Goal: Information Seeking & Learning: Find specific fact

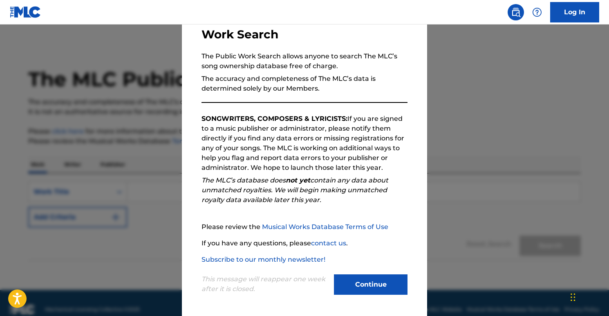
scroll to position [58, 0]
click at [375, 283] on button "Continue" at bounding box center [371, 284] width 74 height 20
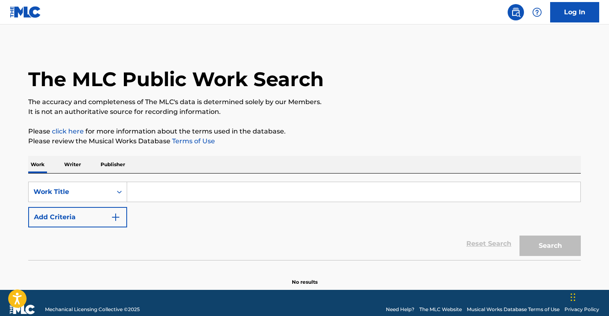
click at [160, 188] on input "Search Form" at bounding box center [353, 192] width 453 height 20
type input "s"
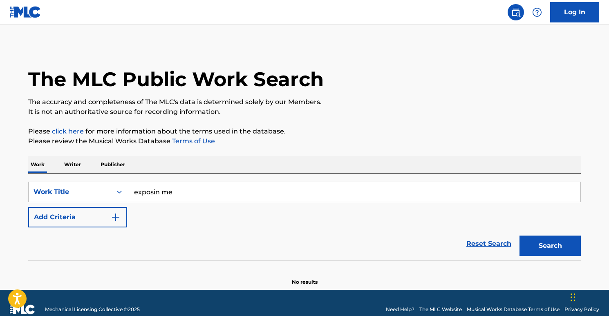
type input "exposin me"
click at [546, 241] on button "Search" at bounding box center [549, 246] width 61 height 20
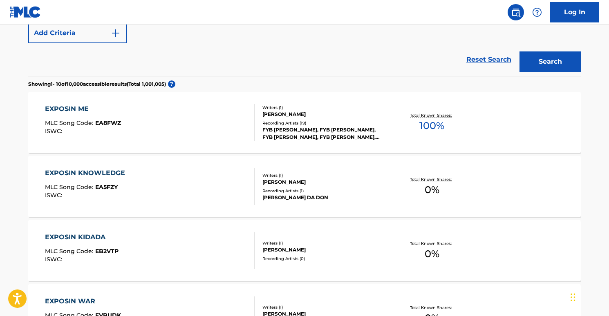
scroll to position [183, 0]
click at [69, 37] on button "Add Criteria" at bounding box center [77, 34] width 99 height 20
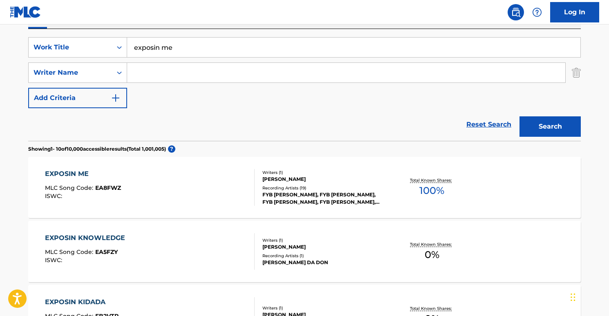
scroll to position [23, 0]
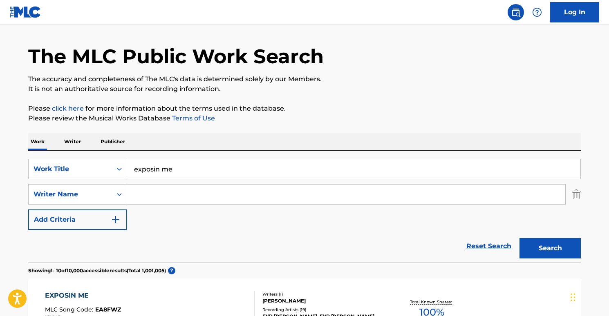
click at [179, 195] on input "Search Form" at bounding box center [346, 195] width 438 height 20
type input "jaymani gorman"
click at [538, 247] on button "Search" at bounding box center [549, 248] width 61 height 20
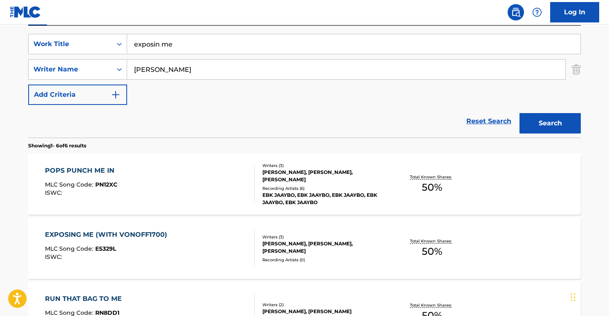
scroll to position [196, 0]
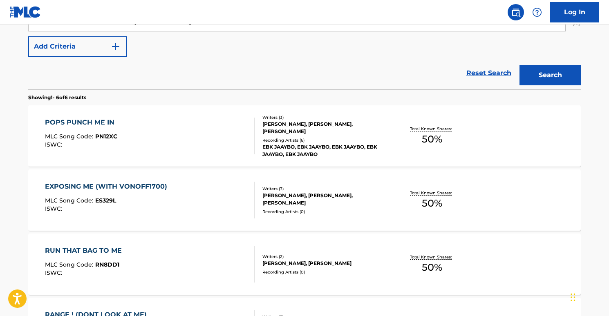
click at [151, 186] on div "EXPOSING ME (WITH VONOFF1700)" at bounding box center [108, 187] width 126 height 10
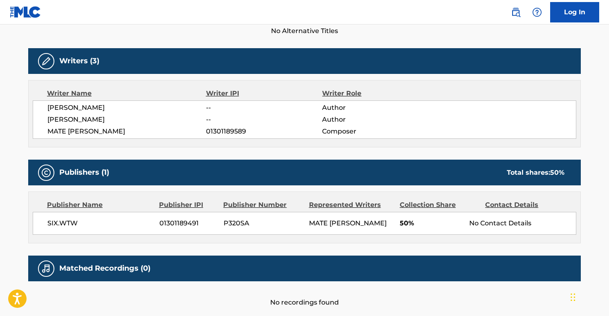
scroll to position [282, 0]
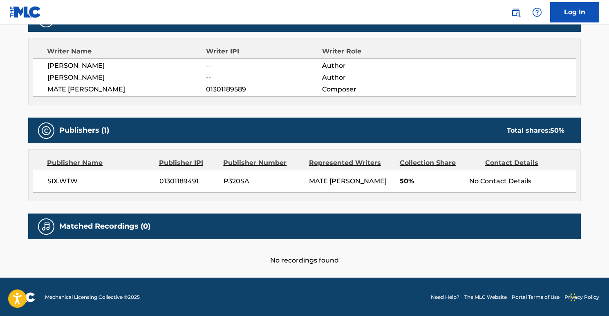
click at [183, 180] on span "01301189491" at bounding box center [188, 182] width 58 height 10
click at [184, 181] on span "01301189491" at bounding box center [188, 182] width 58 height 10
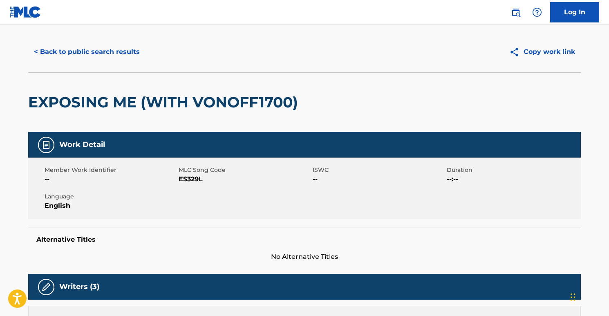
click at [66, 51] on button "< Back to public search results" at bounding box center [86, 52] width 117 height 20
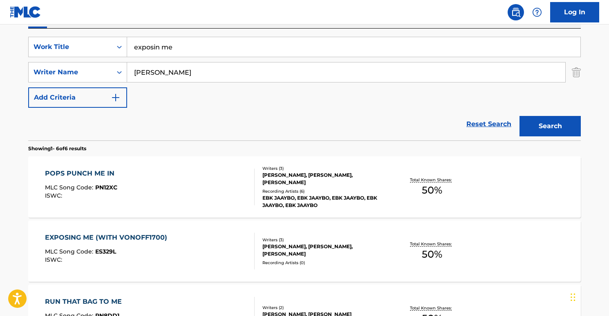
scroll to position [74, 0]
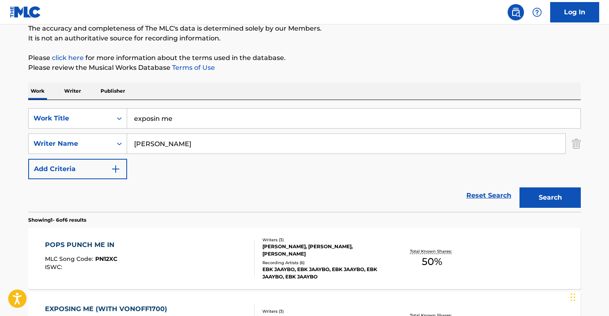
click at [119, 92] on p "Publisher" at bounding box center [112, 91] width 29 height 17
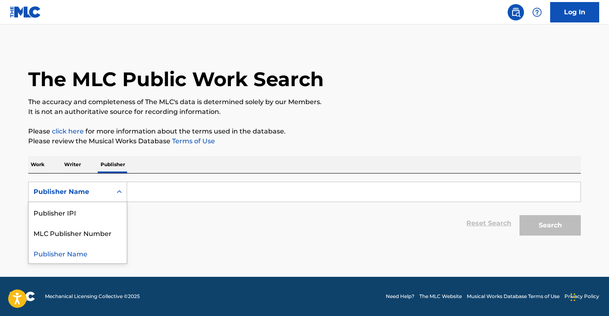
click at [106, 185] on div "Publisher Name" at bounding box center [70, 192] width 83 height 16
click at [101, 209] on div "Publisher IPI" at bounding box center [78, 212] width 98 height 20
drag, startPoint x: 125, startPoint y: 203, endPoint x: 203, endPoint y: 200, distance: 77.7
click at [204, 201] on div "Search Form" at bounding box center [354, 192] width 454 height 20
click at [202, 193] on input "Search Form" at bounding box center [353, 192] width 453 height 20
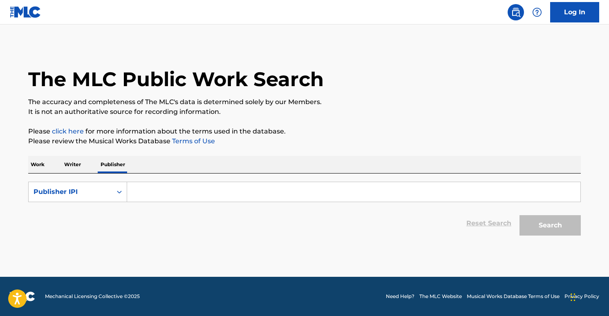
paste input "TN PUB 1"
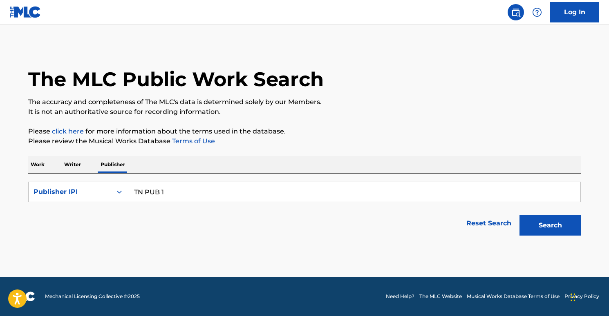
type input "TN PUB 1"
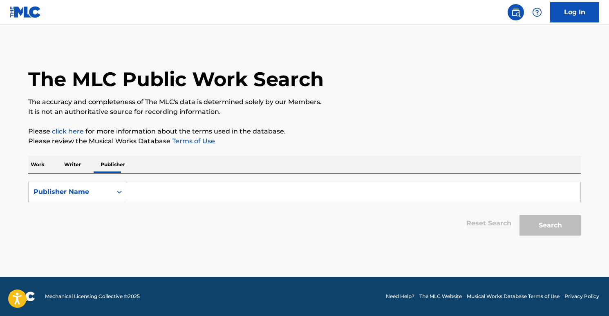
click at [78, 165] on p "Writer" at bounding box center [73, 164] width 22 height 17
click at [107, 165] on p "Publisher" at bounding box center [112, 164] width 29 height 17
click at [47, 164] on p "Work" at bounding box center [37, 164] width 19 height 17
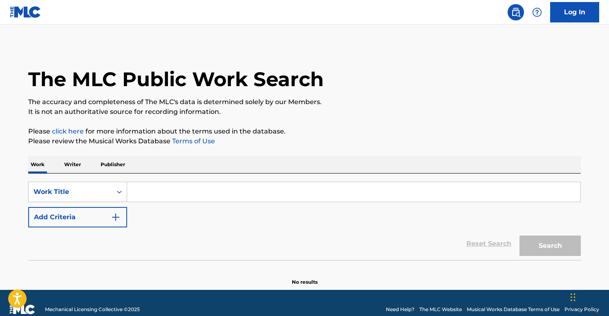
click at [148, 186] on input "Search Form" at bounding box center [353, 192] width 453 height 20
click at [99, 211] on button "Add Criteria" at bounding box center [77, 217] width 99 height 20
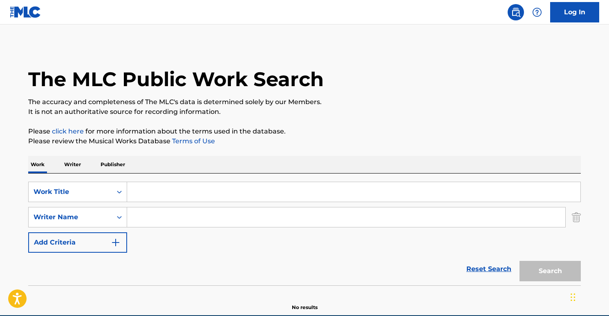
click at [176, 218] on input "Search Form" at bounding box center [346, 218] width 438 height 20
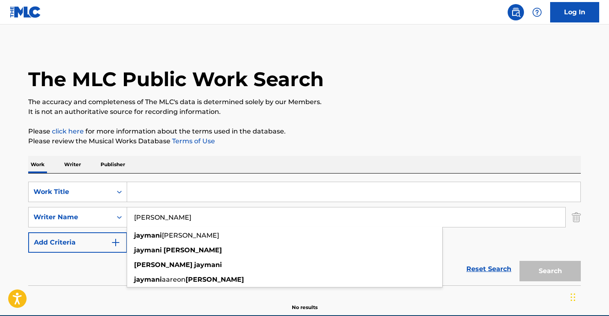
type input "jaymani gorman"
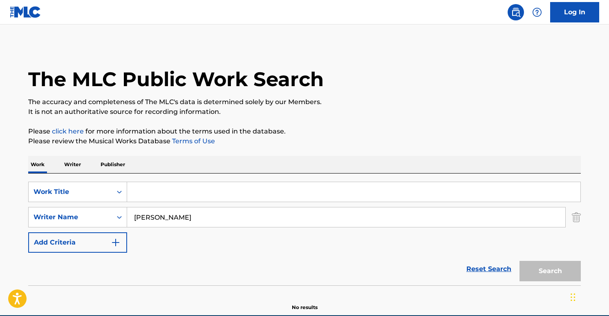
click at [200, 188] on input "Search Form" at bounding box center [353, 192] width 453 height 20
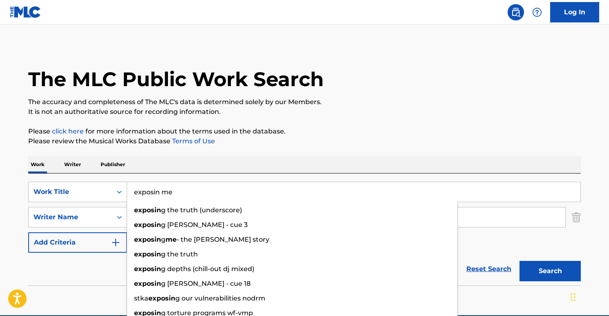
type input "exposin me"
click at [519, 261] on button "Search" at bounding box center [549, 271] width 61 height 20
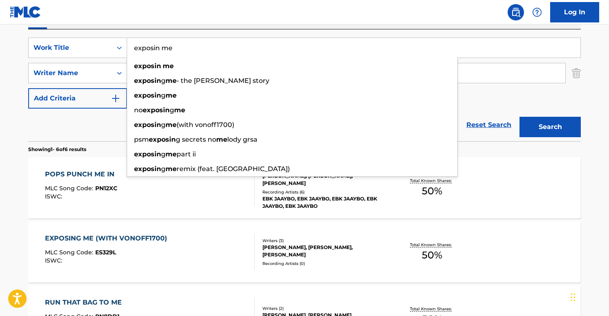
scroll to position [150, 0]
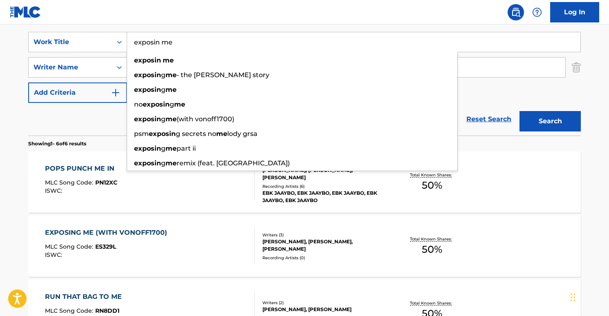
click at [119, 231] on div "EXPOSING ME (WITH VONOFF1700)" at bounding box center [108, 233] width 126 height 10
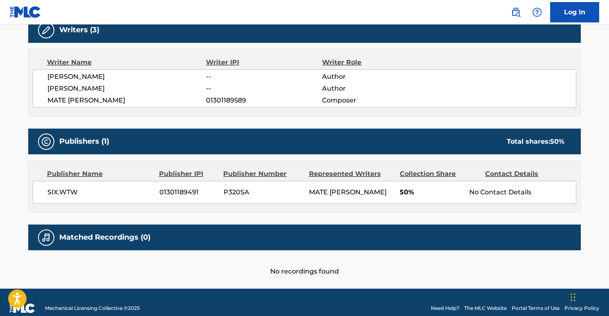
scroll to position [272, 0]
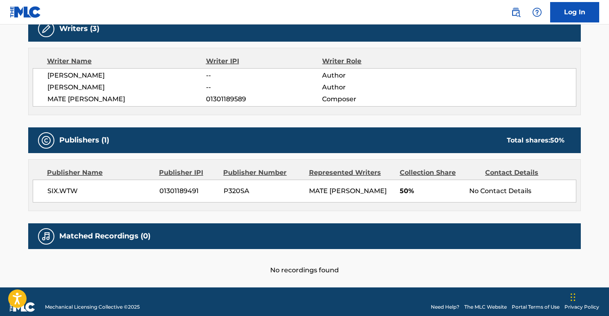
click at [174, 189] on span "01301189491" at bounding box center [188, 191] width 58 height 10
copy span "01301189491"
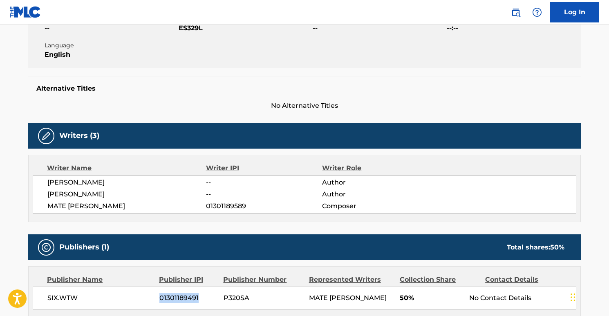
scroll to position [0, 0]
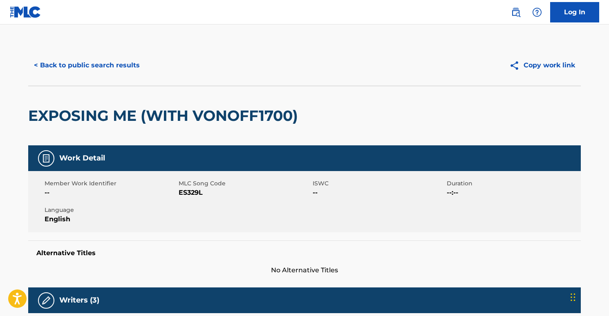
click at [57, 65] on button "< Back to public search results" at bounding box center [86, 65] width 117 height 20
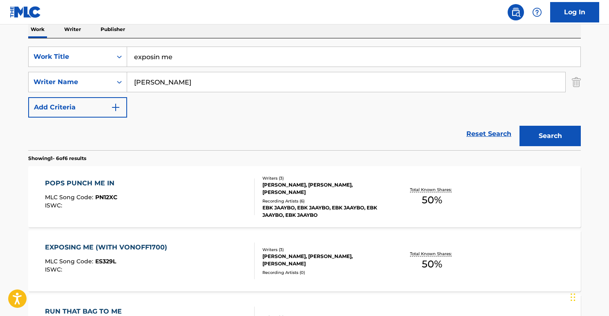
scroll to position [134, 0]
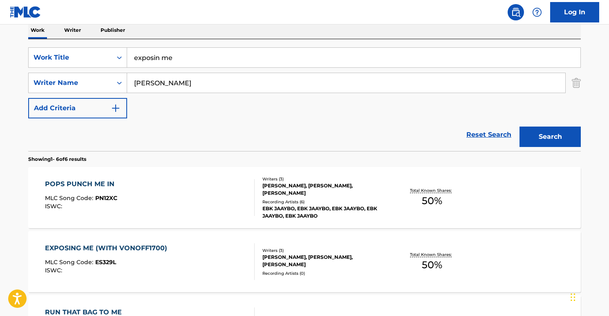
click at [121, 30] on p "Publisher" at bounding box center [112, 30] width 29 height 17
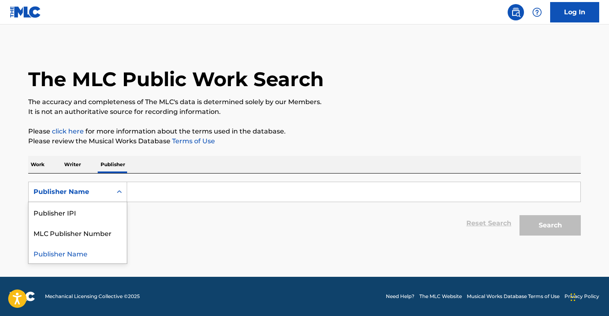
click at [93, 192] on div "Publisher Name" at bounding box center [71, 192] width 74 height 10
click at [98, 215] on div "Publisher IPI" at bounding box center [78, 212] width 98 height 20
click at [148, 195] on input "Search Form" at bounding box center [353, 192] width 453 height 20
paste input "01301189491"
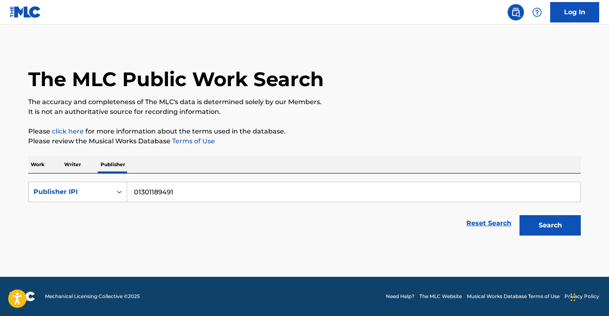
type input "01301189491"
click at [538, 224] on button "Search" at bounding box center [549, 225] width 61 height 20
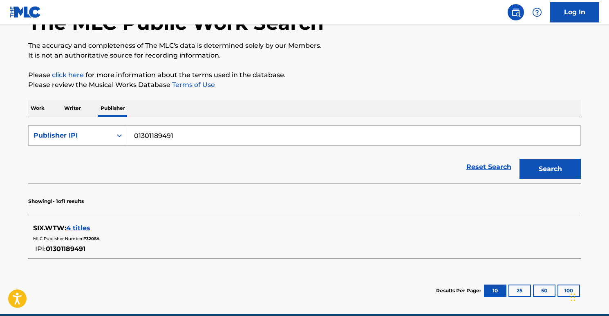
scroll to position [93, 0]
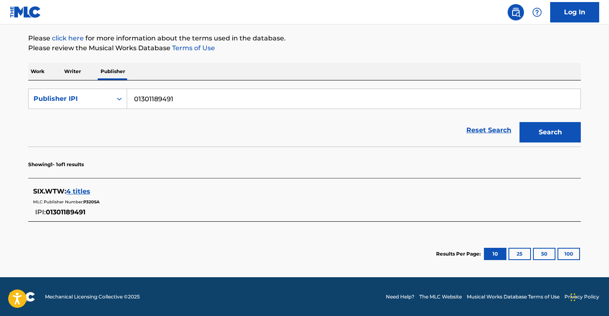
click at [78, 191] on span "4 titles" at bounding box center [78, 192] width 24 height 8
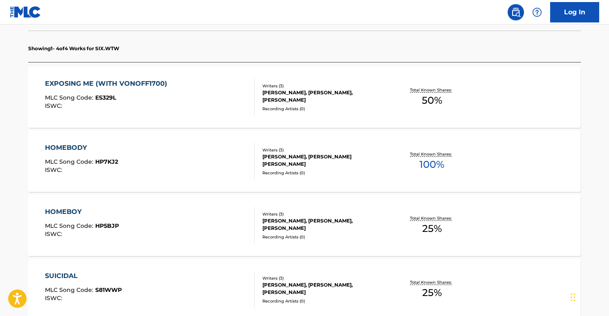
scroll to position [257, 0]
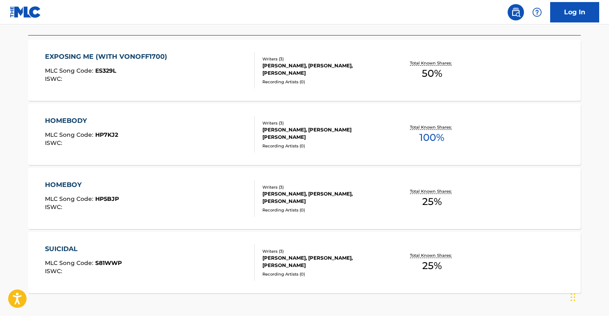
click at [93, 120] on div "HOMEBODY" at bounding box center [81, 121] width 73 height 10
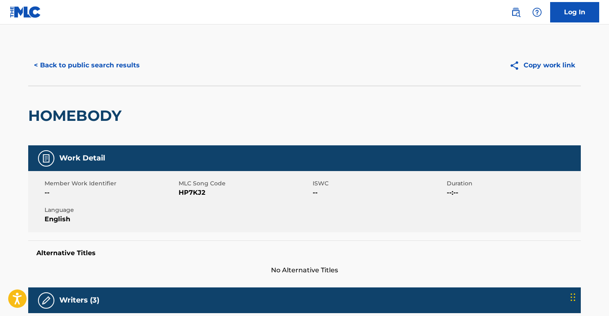
click at [65, 66] on button "< Back to public search results" at bounding box center [86, 65] width 117 height 20
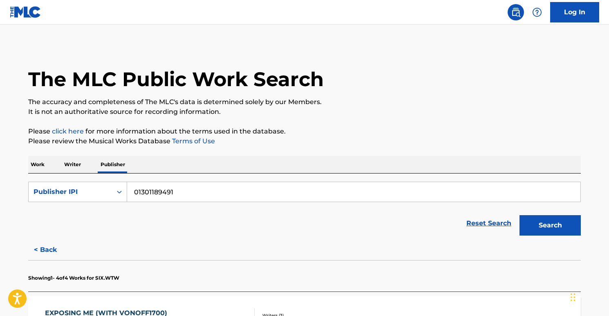
scroll to position [163, 0]
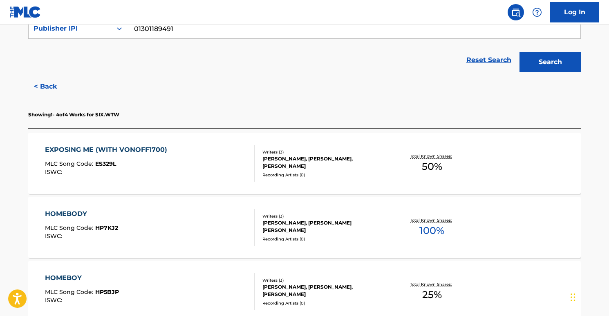
click at [82, 212] on div "HOMEBODY" at bounding box center [81, 214] width 73 height 10
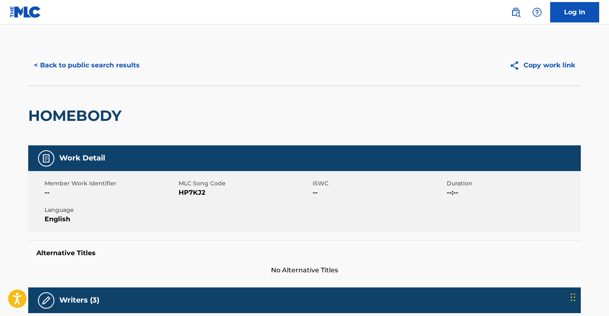
click at [45, 70] on button "< Back to public search results" at bounding box center [86, 65] width 117 height 20
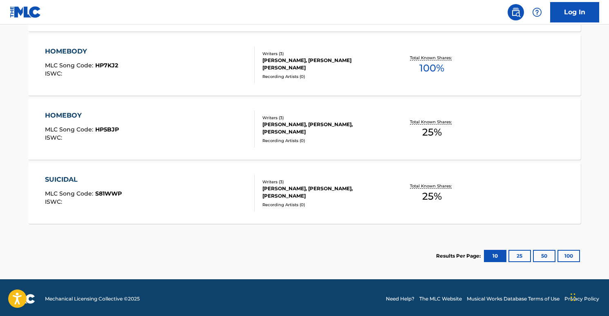
scroll to position [329, 0]
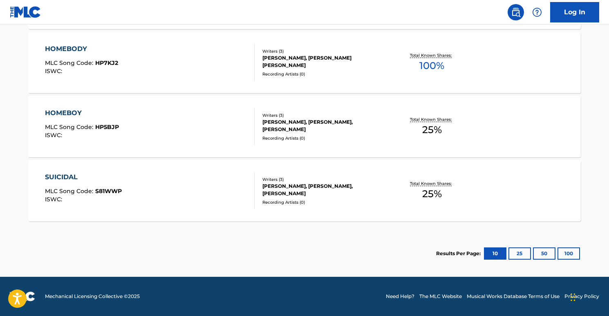
click at [72, 175] on div "SUICIDAL" at bounding box center [83, 177] width 77 height 10
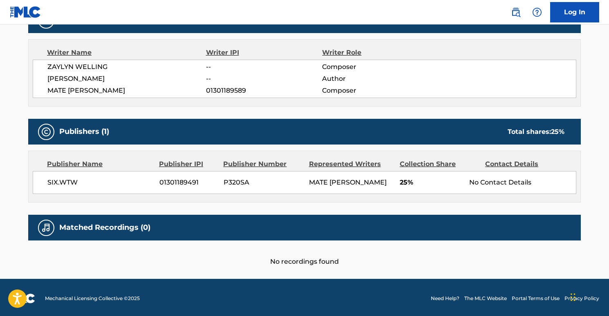
scroll to position [282, 0]
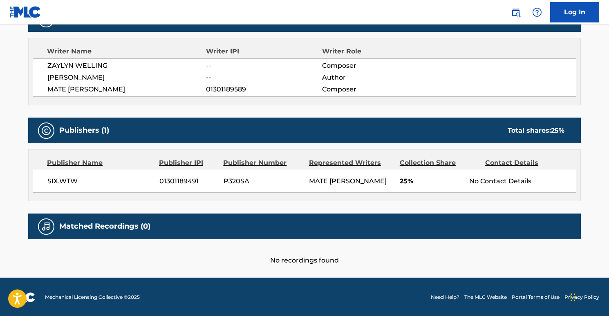
click at [66, 179] on span "SIX.WTW" at bounding box center [100, 182] width 106 height 10
copy div "SIX.WTW"
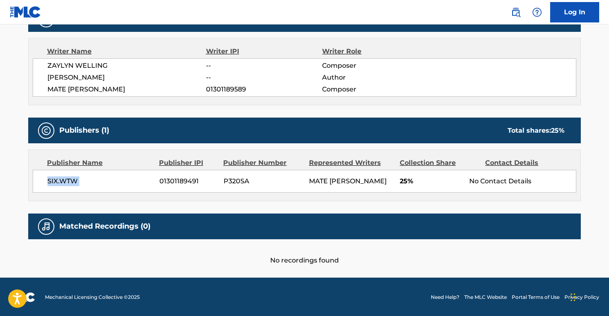
scroll to position [0, 0]
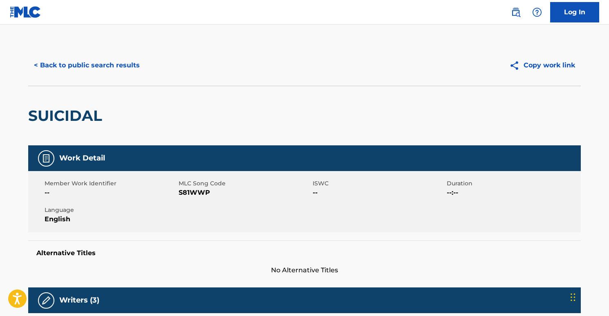
click at [49, 69] on button "< Back to public search results" at bounding box center [86, 65] width 117 height 20
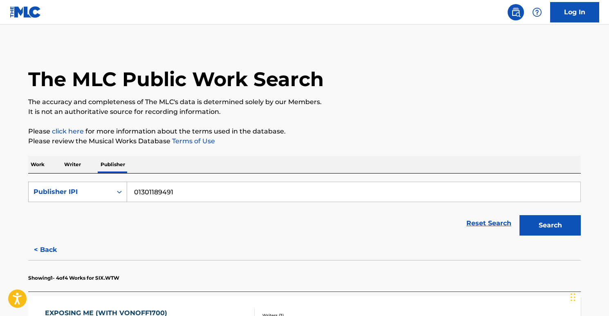
click at [111, 189] on div "Publisher IPI" at bounding box center [70, 192] width 83 height 16
click at [94, 209] on div "Publisher Name" at bounding box center [78, 212] width 98 height 20
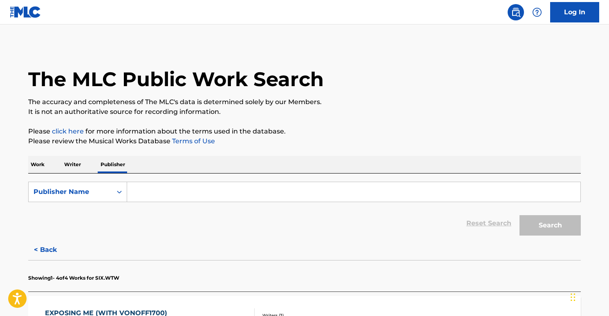
click at [183, 194] on input "Search Form" at bounding box center [353, 192] width 453 height 20
paste input "SIX.WTW"
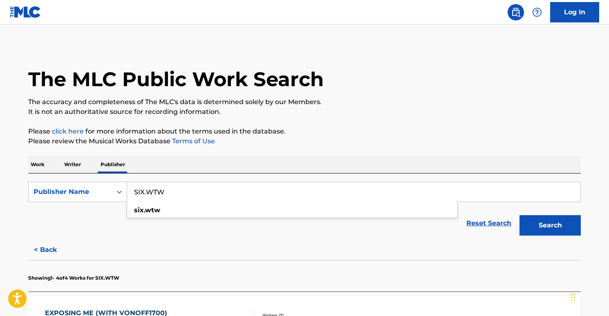
type input "SIX.WTW"
click at [557, 229] on button "Search" at bounding box center [549, 225] width 61 height 20
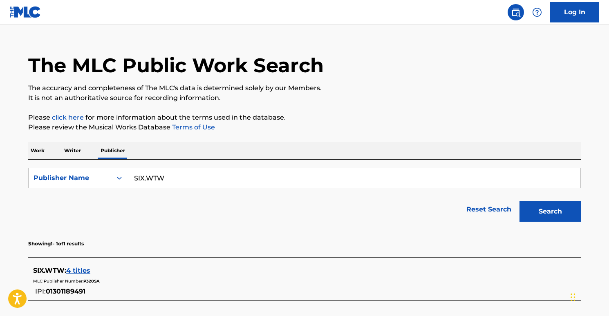
scroll to position [72, 0]
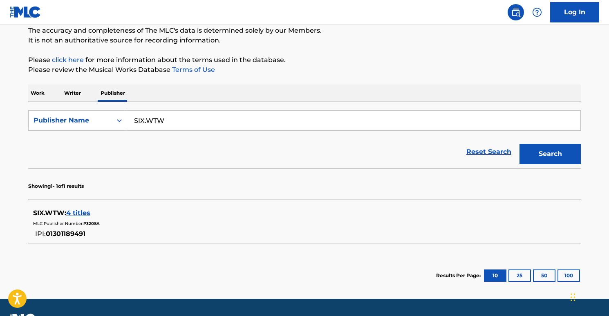
click at [79, 212] on span "4 titles" at bounding box center [78, 213] width 24 height 8
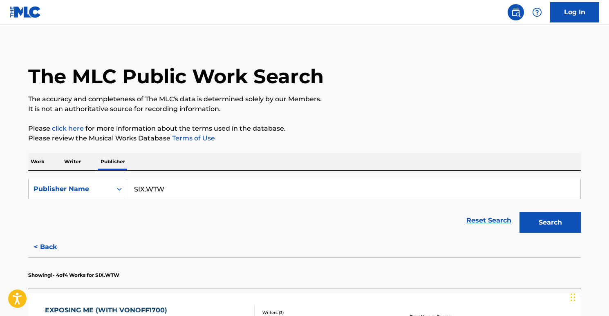
scroll to position [0, 0]
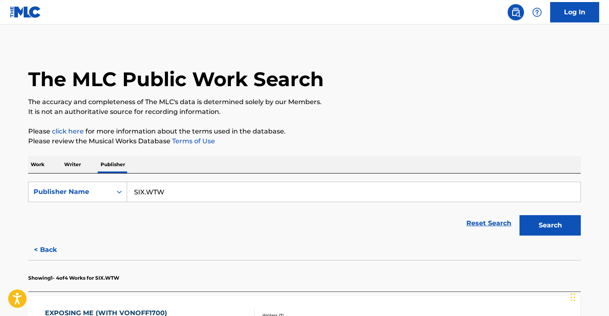
click at [48, 165] on div "Work Writer Publisher" at bounding box center [304, 164] width 552 height 17
click at [43, 164] on p "Work" at bounding box center [37, 164] width 19 height 17
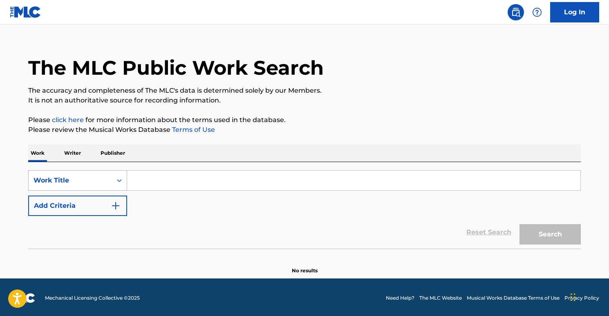
scroll to position [13, 0]
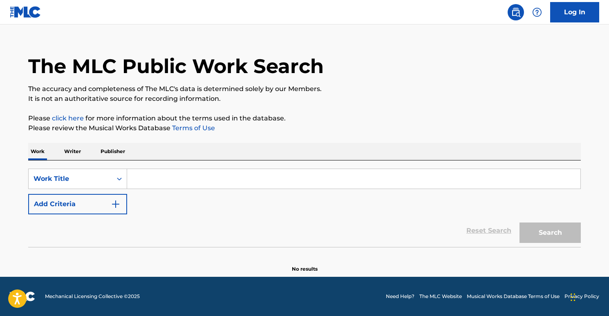
click at [91, 203] on button "Add Criteria" at bounding box center [77, 204] width 99 height 20
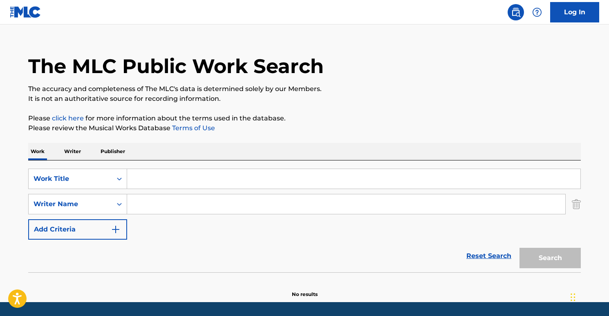
click at [158, 204] on input "Search Form" at bounding box center [346, 205] width 438 height 20
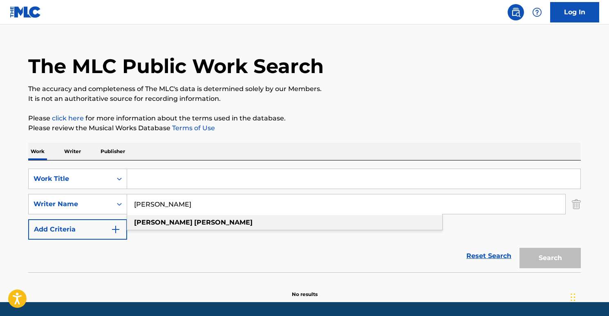
type input "gregory mcclay"
click at [150, 225] on strong "gregory" at bounding box center [163, 223] width 58 height 8
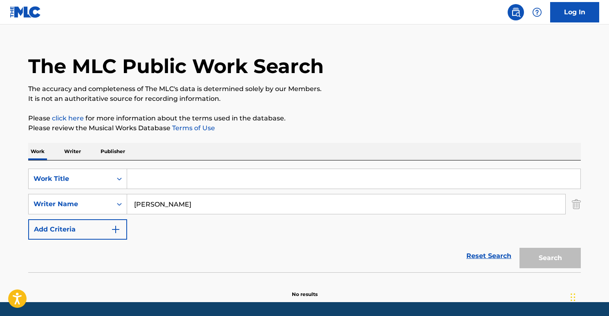
click at [161, 172] on input "Search Form" at bounding box center [353, 179] width 453 height 20
click at [139, 178] on input "Search Form" at bounding box center [353, 179] width 453 height 20
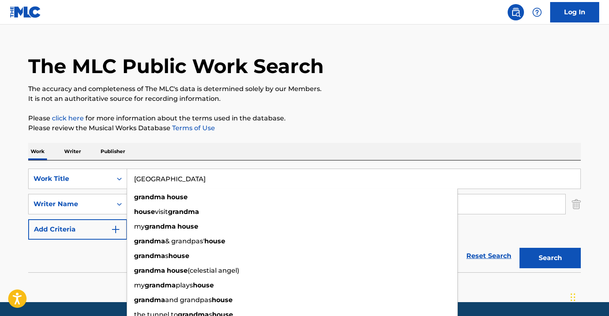
click at [546, 259] on button "Search" at bounding box center [549, 258] width 61 height 20
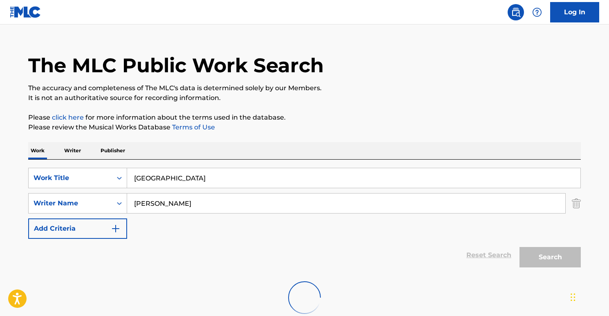
scroll to position [38, 0]
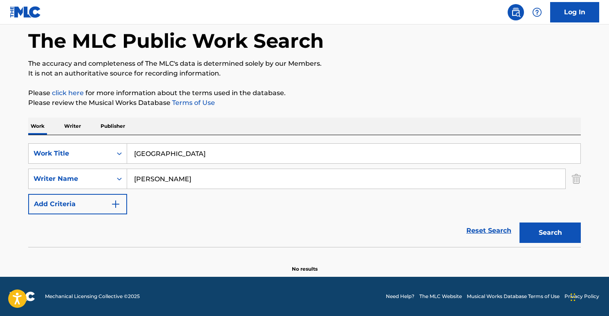
click at [215, 148] on input "grandma house" at bounding box center [353, 154] width 453 height 20
click at [214, 148] on input "grandma house" at bounding box center [353, 154] width 453 height 20
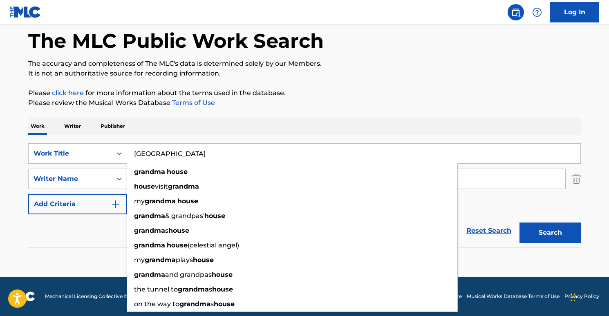
click at [214, 148] on input "grandma house" at bounding box center [353, 154] width 453 height 20
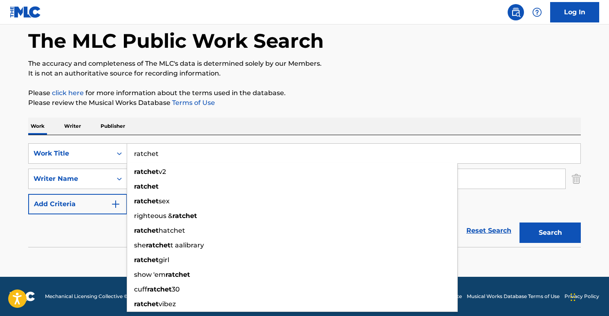
type input "ratchet"
click at [559, 226] on button "Search" at bounding box center [549, 233] width 61 height 20
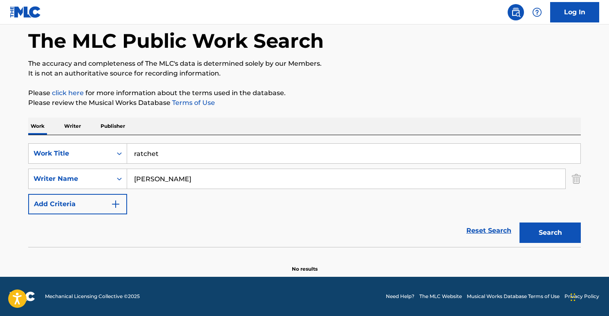
click at [234, 179] on input "gregory mcclay" at bounding box center [346, 179] width 438 height 20
click at [553, 227] on button "Search" at bounding box center [549, 233] width 61 height 20
click at [145, 179] on input "ricotaliban" at bounding box center [346, 179] width 438 height 20
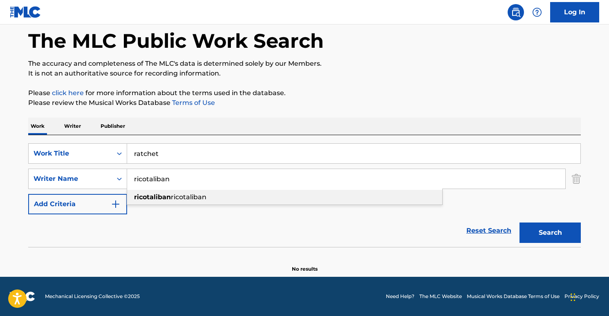
click at [178, 195] on span "ricotaliban" at bounding box center [189, 197] width 36 height 8
type input "ricotaliban ricotaliban"
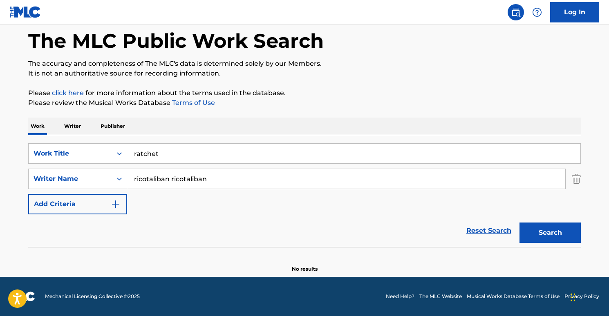
click at [535, 233] on button "Search" at bounding box center [549, 233] width 61 height 20
drag, startPoint x: 130, startPoint y: 152, endPoint x: 116, endPoint y: 152, distance: 13.9
click at [116, 152] on div "SearchWithCriteriaab3857d0-0f64-452b-a264-5f9e99807a2c Work Title ratchet" at bounding box center [304, 153] width 552 height 20
click at [74, 124] on p "Writer" at bounding box center [73, 126] width 22 height 17
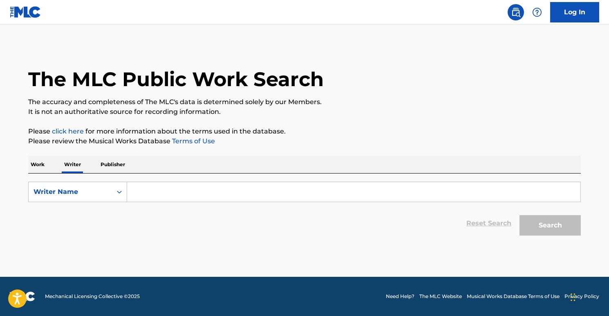
click at [168, 197] on input "Search Form" at bounding box center [353, 192] width 453 height 20
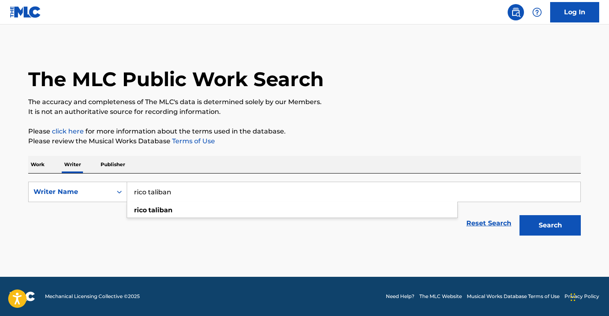
type input "rico taliban"
click at [519, 215] on button "Search" at bounding box center [549, 225] width 61 height 20
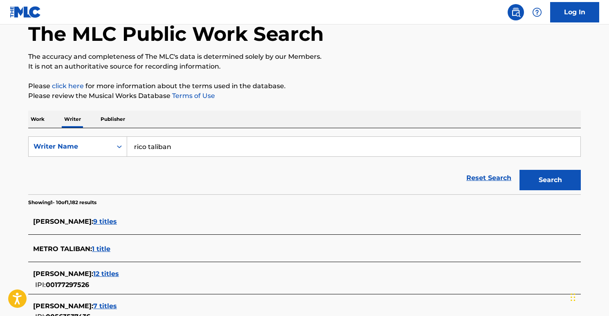
scroll to position [152, 0]
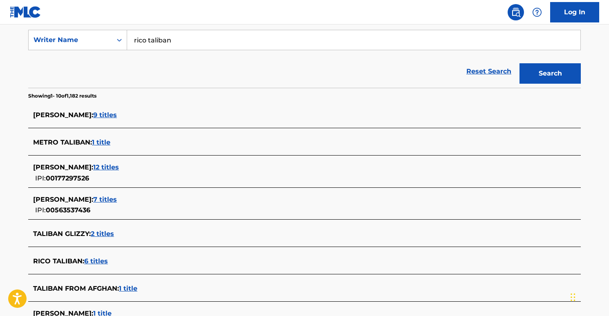
click at [101, 262] on span "6 titles" at bounding box center [96, 261] width 24 height 8
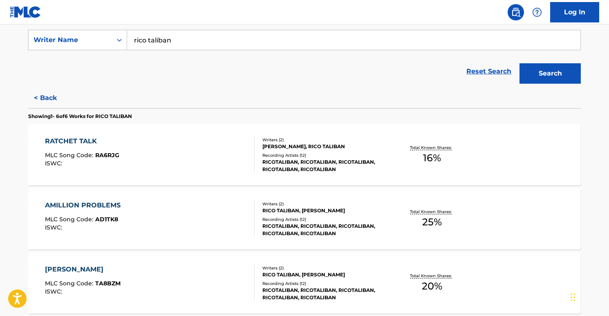
click at [94, 142] on div "RATCHET TALK" at bounding box center [82, 141] width 74 height 10
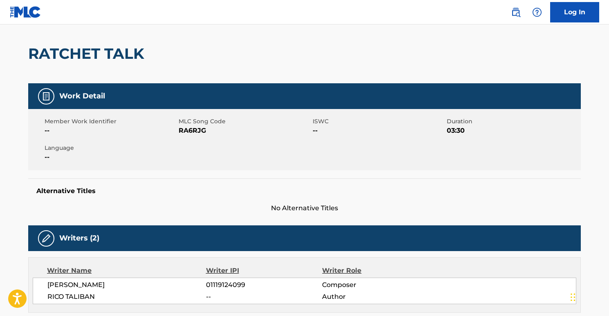
scroll to position [16, 0]
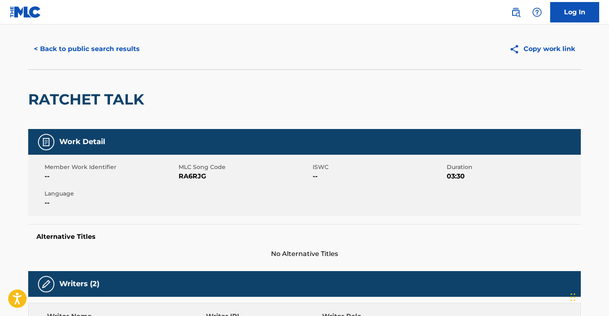
click at [44, 50] on button "< Back to public search results" at bounding box center [86, 49] width 117 height 20
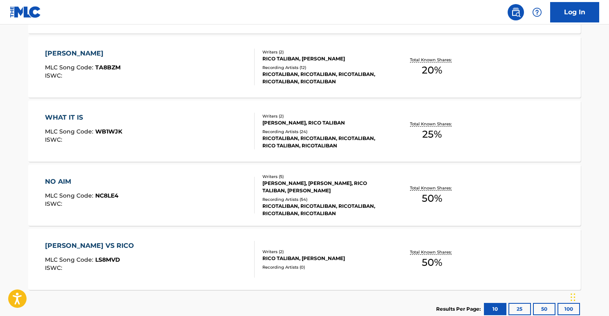
scroll to position [424, 0]
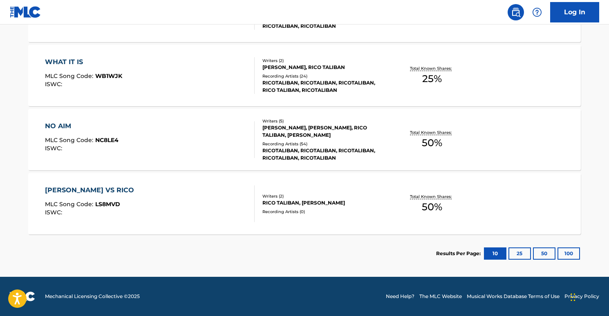
click at [95, 126] on div "NO AIM" at bounding box center [82, 126] width 74 height 10
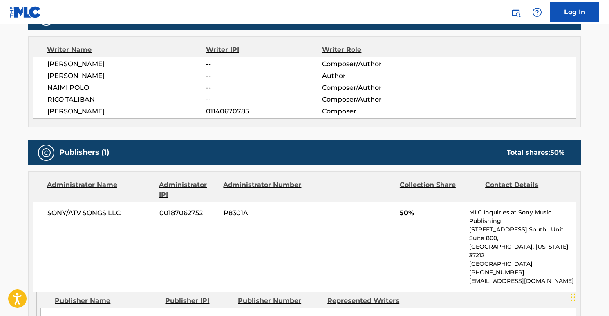
scroll to position [448, 0]
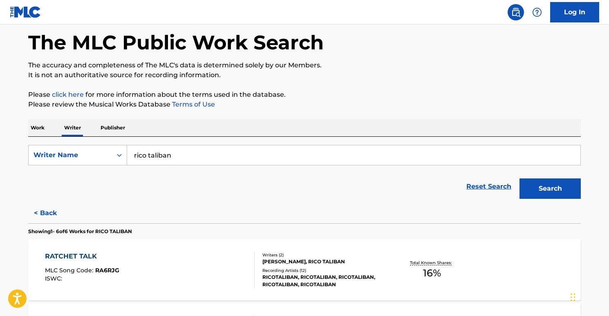
scroll to position [154, 0]
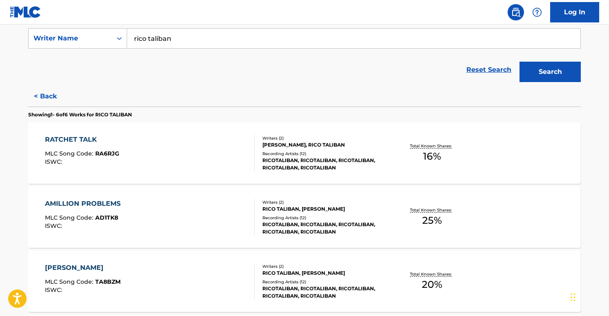
click at [126, 206] on div "AMILLION PROBLEMS MLC Song Code : AD1TK8 ISWC :" at bounding box center [150, 217] width 210 height 37
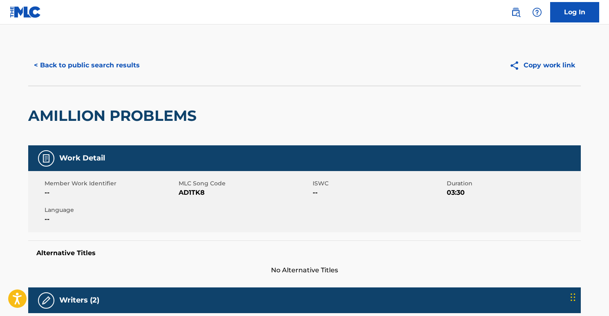
scroll to position [174, 0]
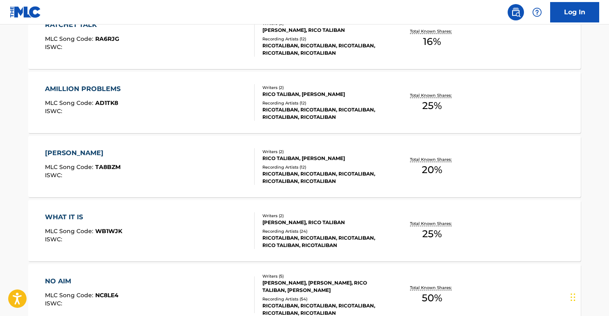
scroll to position [274, 0]
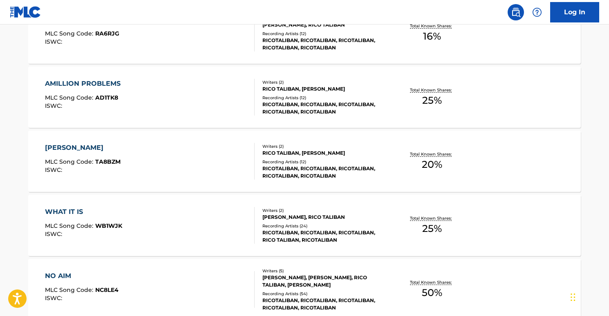
click at [140, 161] on div "TIMMY TURNER MLC Song Code : TA8BZM ISWC :" at bounding box center [150, 161] width 210 height 37
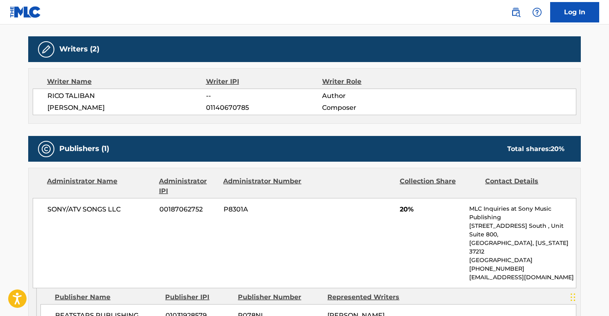
scroll to position [271, 0]
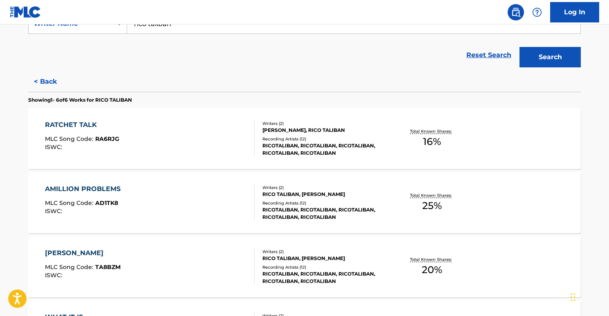
scroll to position [331, 0]
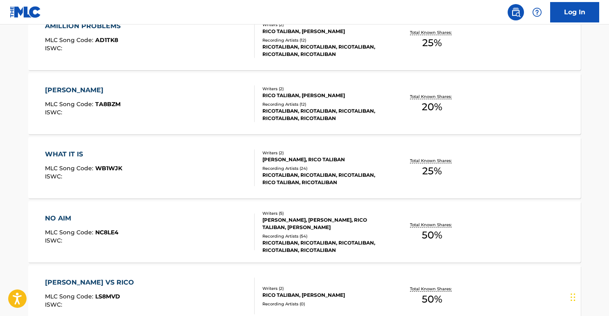
click at [165, 168] on div "WHAT IT IS MLC Song Code : WB1WJK ISWC :" at bounding box center [150, 168] width 210 height 37
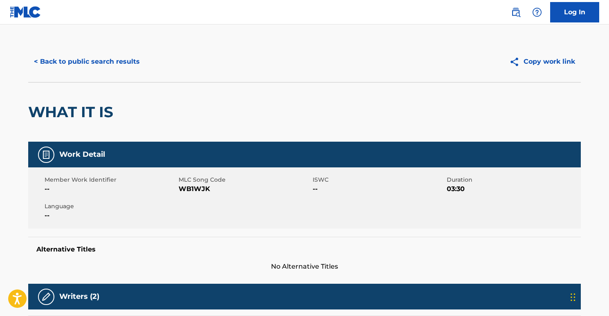
scroll to position [278, 0]
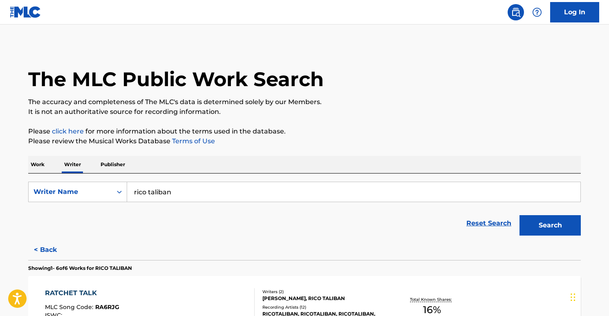
click at [45, 164] on p "Work" at bounding box center [37, 164] width 19 height 17
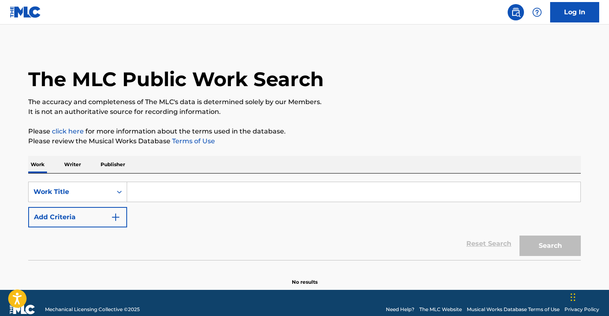
click at [155, 190] on input "Search Form" at bounding box center [353, 192] width 453 height 20
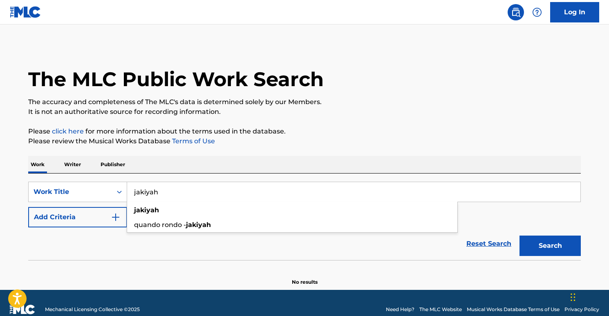
type input "jakiyah"
click at [548, 248] on button "Search" at bounding box center [549, 246] width 61 height 20
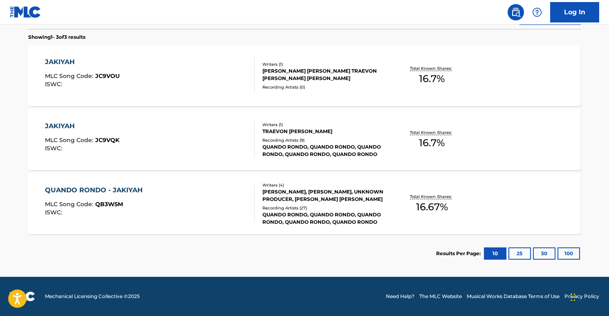
scroll to position [163, 0]
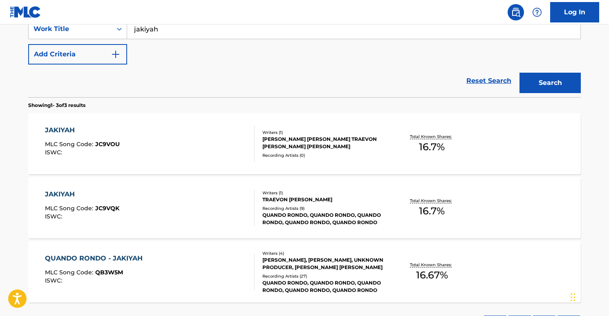
click at [161, 153] on div "JAKIYAH MLC Song Code : JC9VOU ISWC :" at bounding box center [150, 143] width 210 height 37
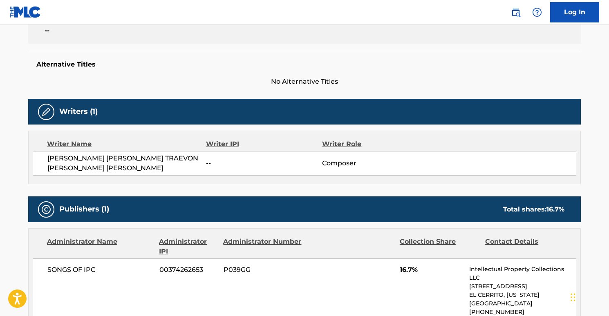
scroll to position [163, 0]
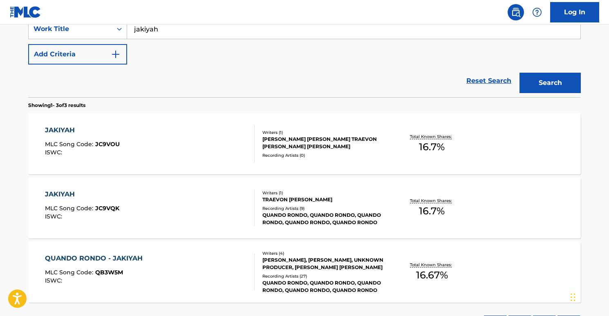
click at [201, 265] on div "QUANDO RONDO - JAKIYAH MLC Song Code : QB3W5M ISWC :" at bounding box center [150, 272] width 210 height 37
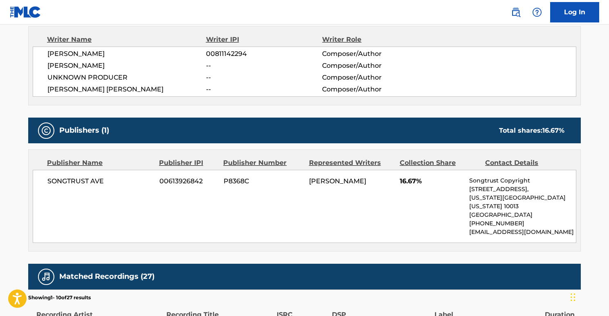
scroll to position [296, 0]
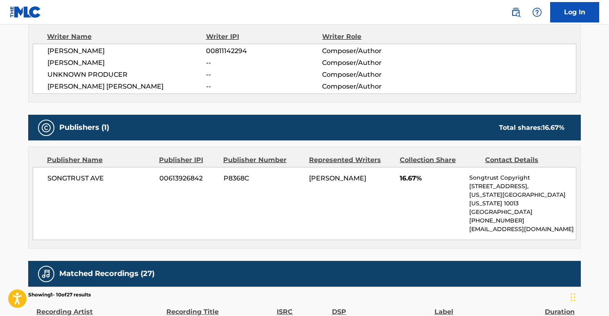
drag, startPoint x: 308, startPoint y: 177, endPoint x: 389, endPoint y: 178, distance: 80.5
click at [389, 178] on div "SONGTRUST AVE 00613926842 P8368C ERNST LOUIS-JACQUES 16.67% Songtrust Copyright…" at bounding box center [304, 203] width 543 height 73
copy span "[PERSON_NAME]"
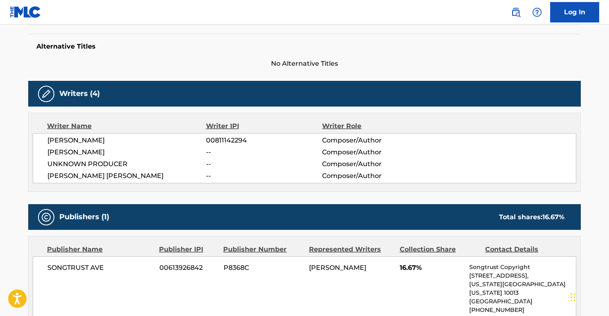
scroll to position [0, 0]
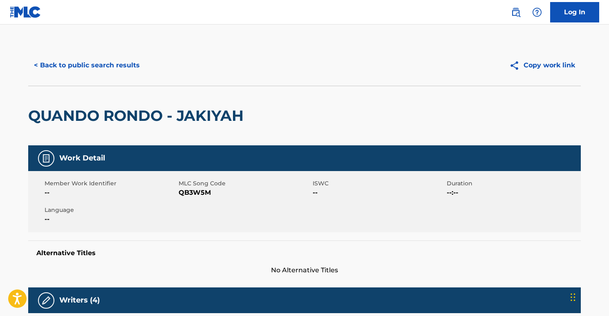
click at [48, 67] on button "< Back to public search results" at bounding box center [86, 65] width 117 height 20
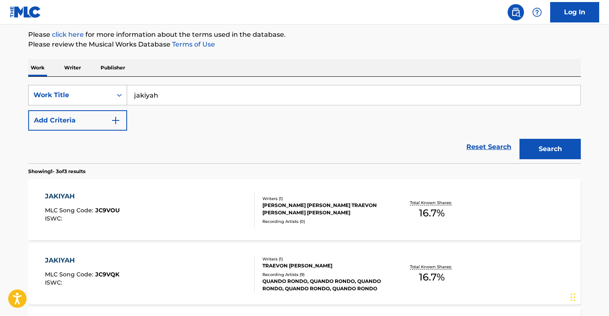
scroll to position [96, 0]
click at [80, 67] on p "Writer" at bounding box center [73, 68] width 22 height 17
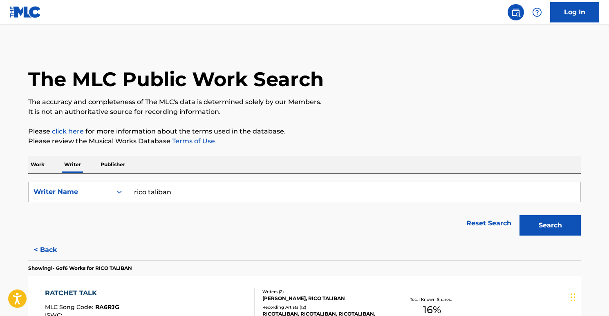
click at [201, 192] on input "rico taliban" at bounding box center [353, 192] width 453 height 20
drag, startPoint x: 352, startPoint y: 188, endPoint x: 157, endPoint y: 179, distance: 195.5
click at [123, 181] on div "SearchWithCriteriae1f37b21-b053-49fd-a78e-cde1efbee82e Writer Name rico taliban…" at bounding box center [304, 207] width 552 height 66
paste input "[PERSON_NAME]"
type input "[PERSON_NAME]"
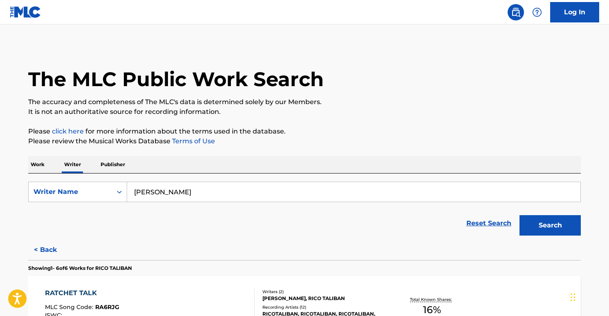
click at [530, 221] on button "Search" at bounding box center [549, 225] width 61 height 20
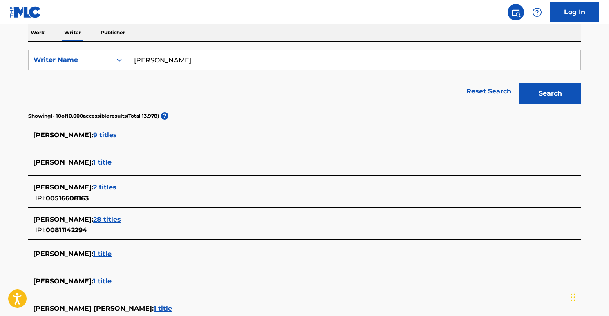
scroll to position [134, 0]
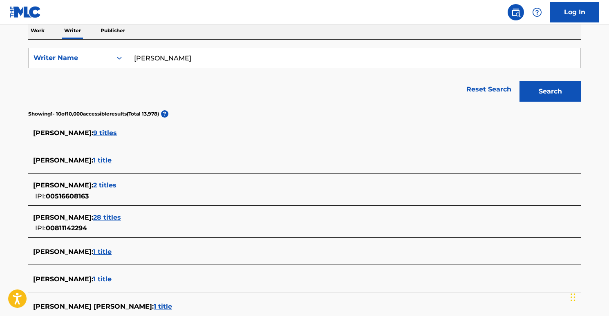
click at [99, 131] on span "9 titles" at bounding box center [105, 133] width 24 height 8
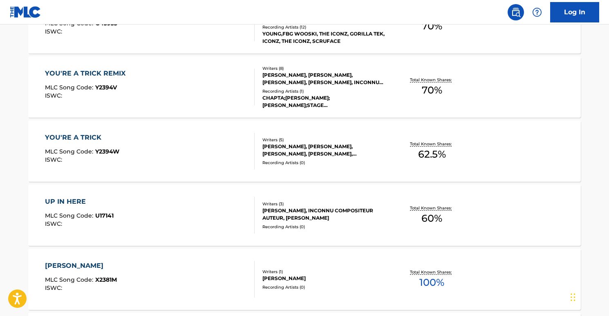
scroll to position [0, 0]
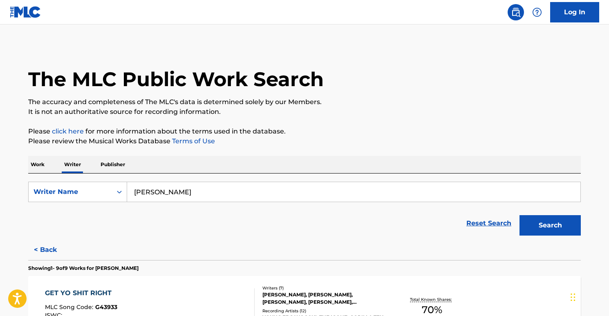
click at [50, 250] on button "< Back" at bounding box center [52, 250] width 49 height 20
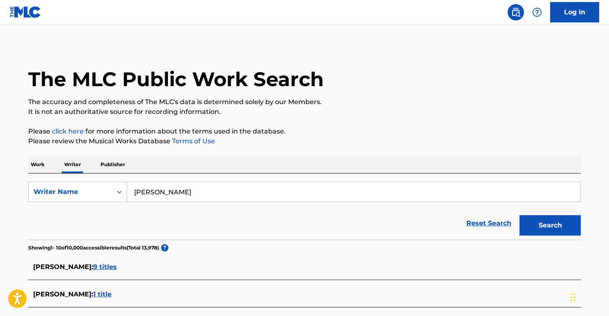
scroll to position [159, 0]
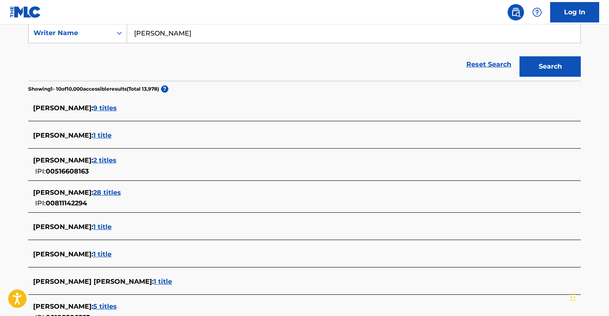
click at [121, 192] on span "28 titles" at bounding box center [107, 193] width 28 height 8
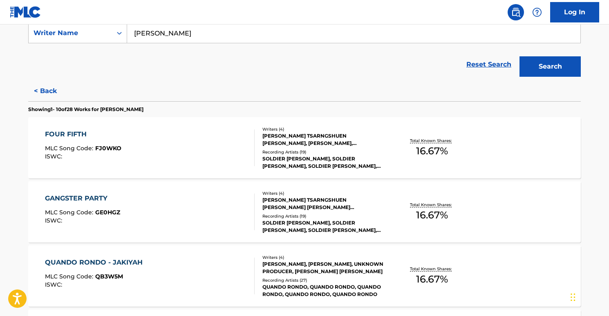
click at [160, 139] on div "FOUR FIFTH MLC Song Code : FJ0WKO ISWC :" at bounding box center [150, 148] width 210 height 37
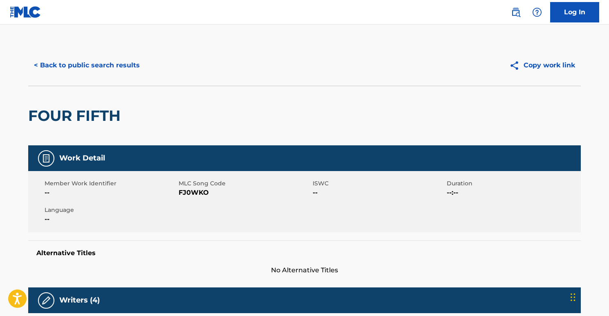
click at [47, 72] on button "< Back to public search results" at bounding box center [86, 65] width 117 height 20
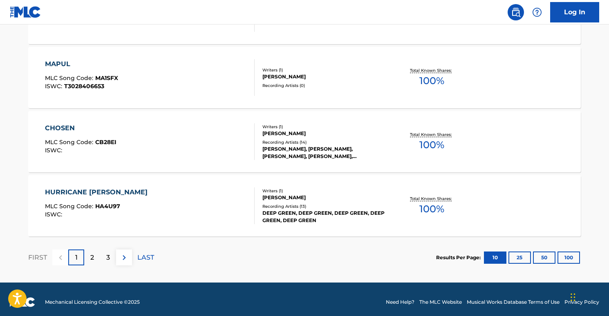
scroll to position [680, 0]
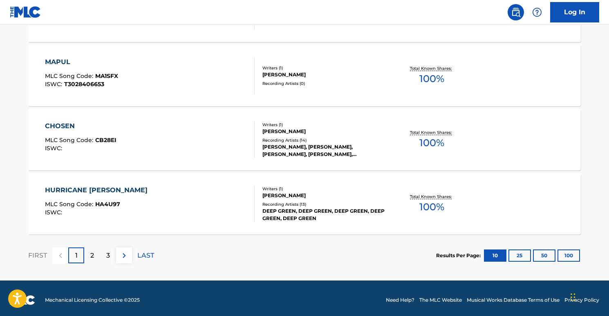
click at [89, 257] on div "2" at bounding box center [92, 256] width 16 height 16
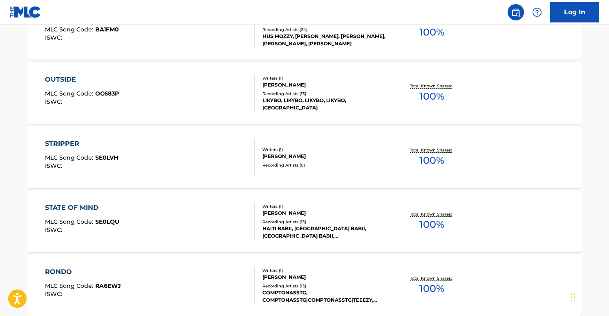
scroll to position [278, 0]
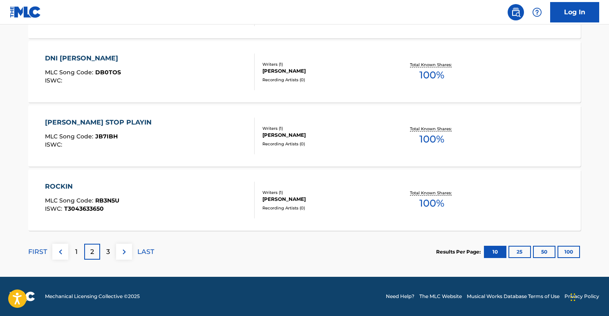
click at [113, 254] on div "3" at bounding box center [108, 252] width 16 height 16
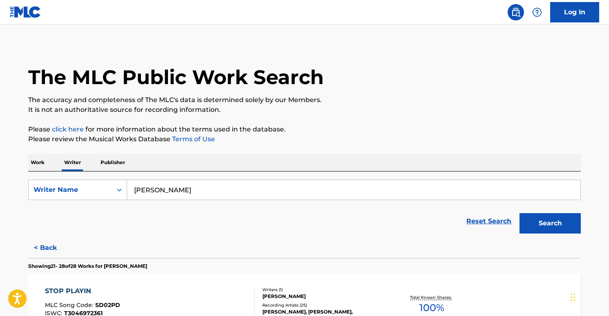
scroll to position [0, 0]
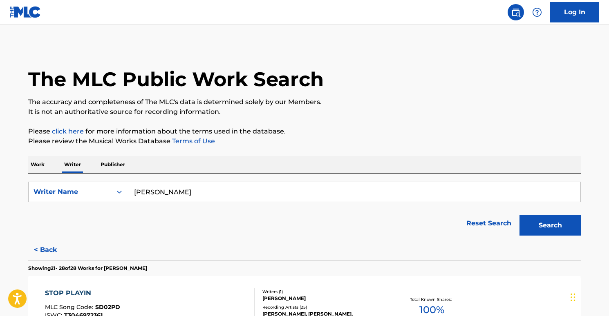
click at [45, 161] on p "Work" at bounding box center [37, 164] width 19 height 17
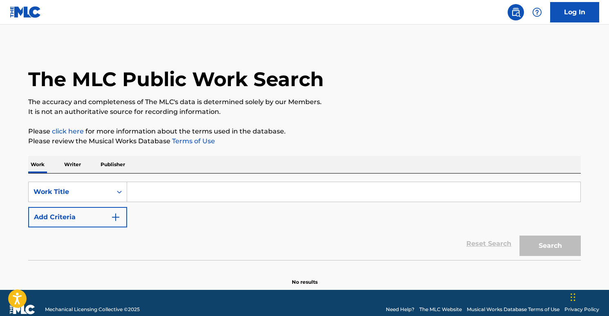
click at [145, 195] on input "Search Form" at bounding box center [353, 192] width 453 height 20
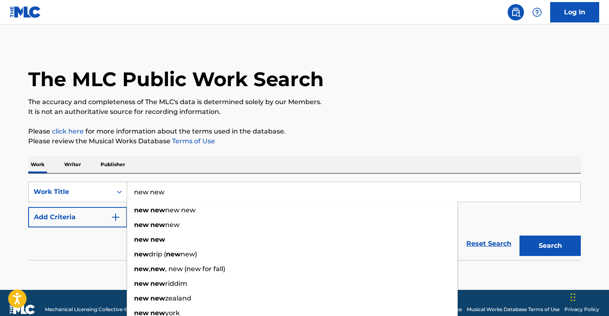
type input "new new"
click at [100, 212] on button "Add Criteria" at bounding box center [77, 217] width 99 height 20
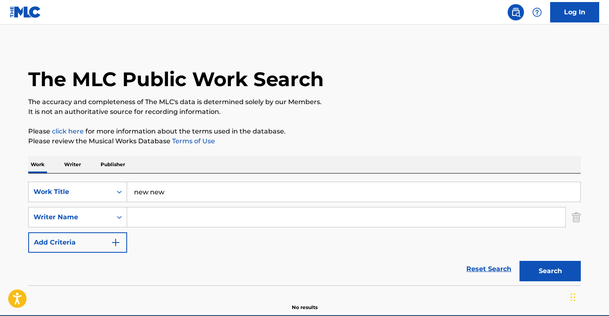
click at [159, 217] on input "Search Form" at bounding box center [346, 218] width 438 height 20
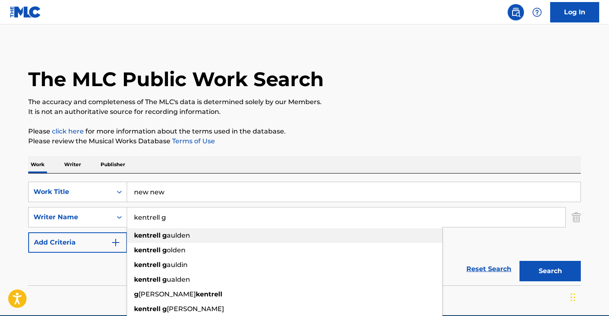
click at [188, 241] on div "kentrell g aulden" at bounding box center [284, 235] width 315 height 15
type input "kentrell gaulden"
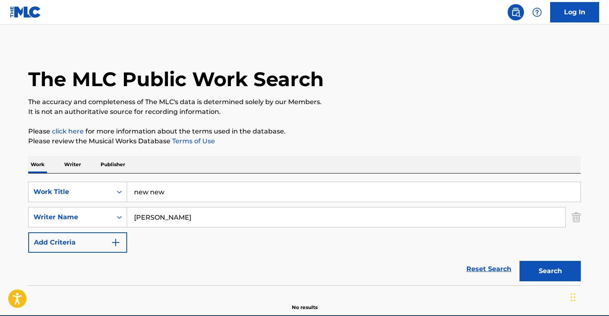
click at [548, 268] on button "Search" at bounding box center [549, 271] width 61 height 20
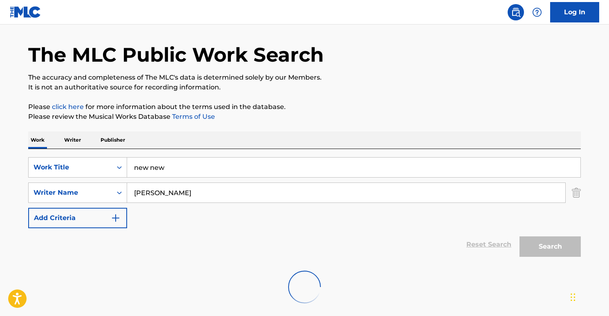
scroll to position [65, 0]
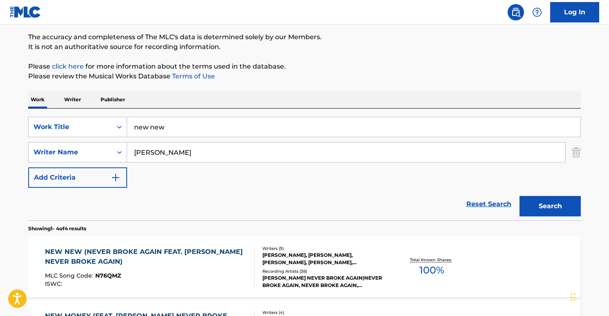
click at [112, 253] on div "NEW NEW (NEVER BROKE AGAIN FEAT. YOUNGBOY NEVER BROKE AGAIN)" at bounding box center [146, 257] width 203 height 20
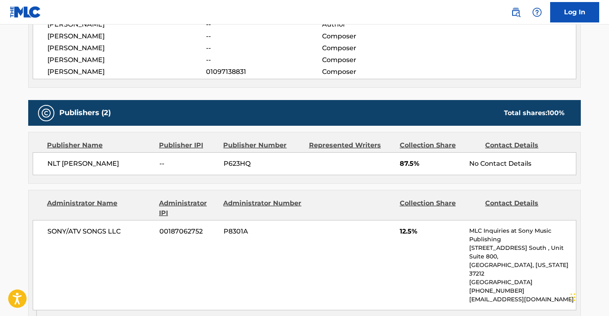
scroll to position [228, 0]
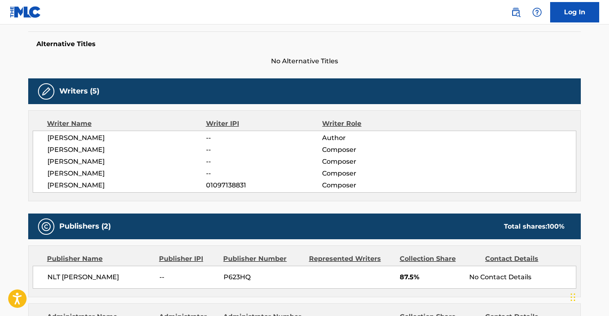
click at [78, 160] on span "SOLOMON REILLY" at bounding box center [126, 162] width 159 height 10
copy div "SOLOMON REILLY"
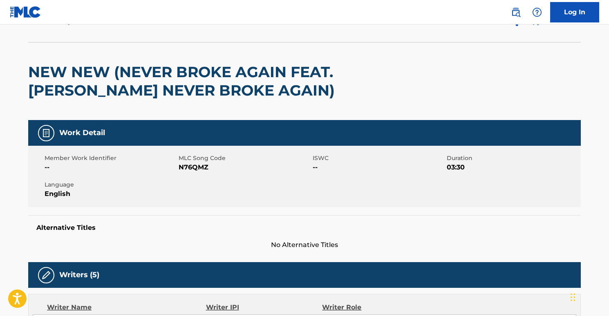
scroll to position [0, 0]
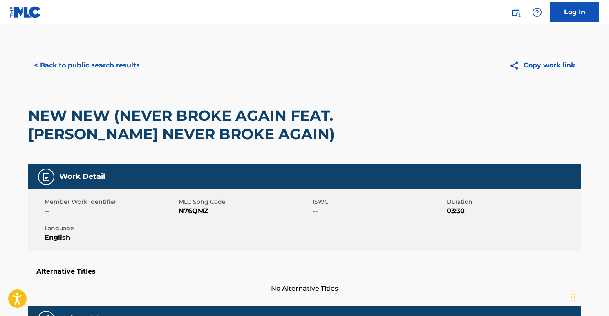
click at [51, 67] on button "< Back to public search results" at bounding box center [86, 65] width 117 height 20
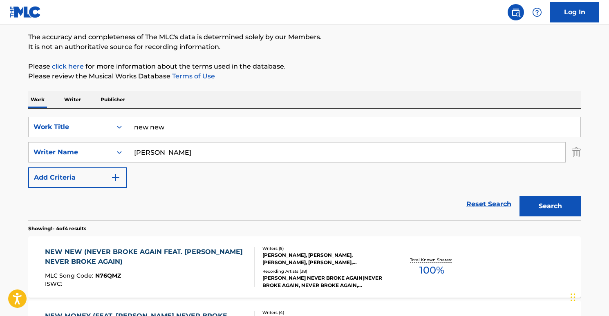
click at [85, 104] on div "Work Writer Publisher" at bounding box center [304, 99] width 552 height 17
click at [80, 102] on p "Writer" at bounding box center [73, 99] width 22 height 17
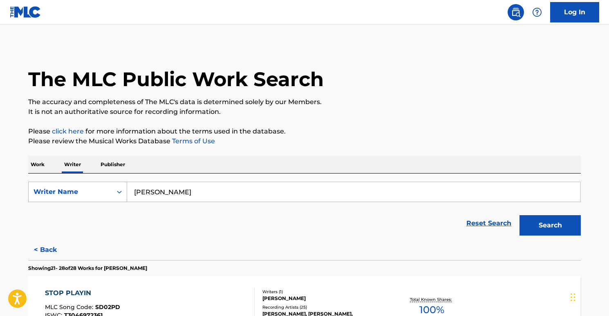
drag, startPoint x: 211, startPoint y: 191, endPoint x: 114, endPoint y: 197, distance: 97.4
click at [114, 197] on div "SearchWithCriteriae1f37b21-b053-49fd-a78e-cde1efbee82e Writer Name ERNST LOUIS-…" at bounding box center [304, 192] width 552 height 20
paste input "SOLOMON REILLY"
type input "SOLOMON REILLY"
click at [537, 218] on button "Search" at bounding box center [549, 225] width 61 height 20
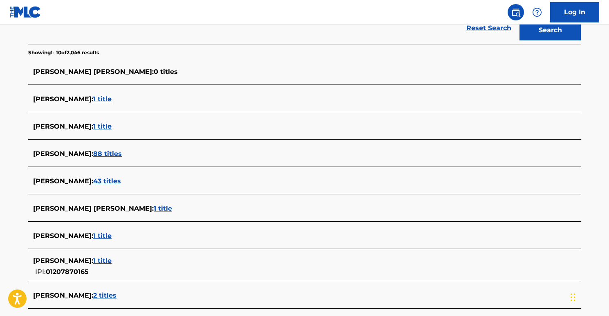
scroll to position [196, 0]
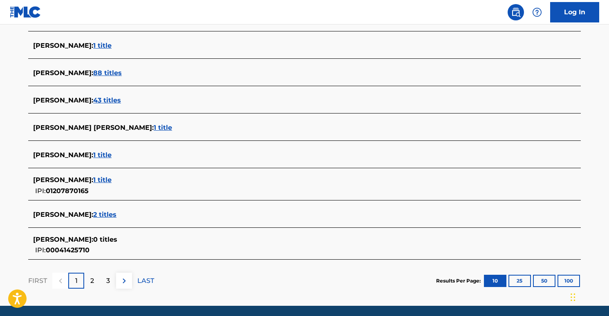
click at [94, 279] on p "2" at bounding box center [92, 281] width 4 height 10
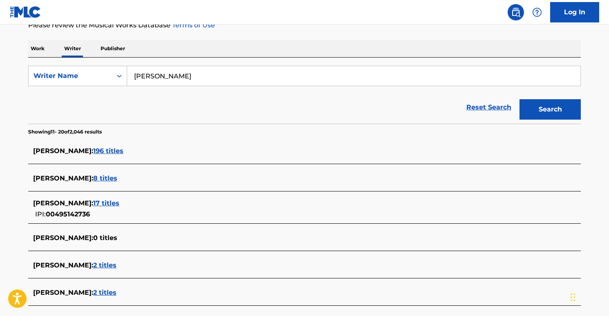
scroll to position [305, 0]
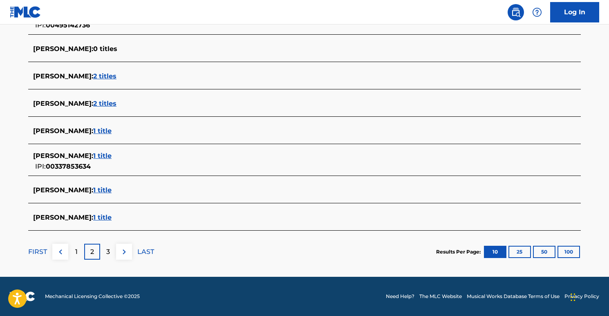
click at [111, 253] on div "3" at bounding box center [108, 252] width 16 height 16
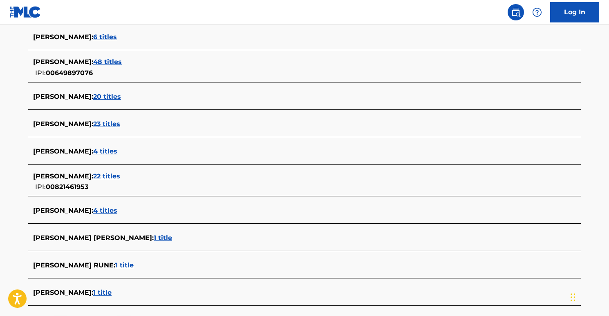
scroll to position [39, 0]
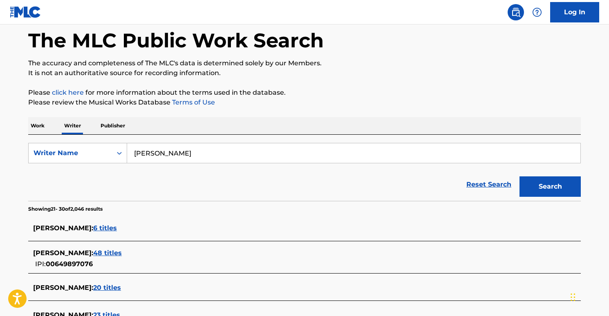
click at [43, 127] on p "Work" at bounding box center [37, 125] width 19 height 17
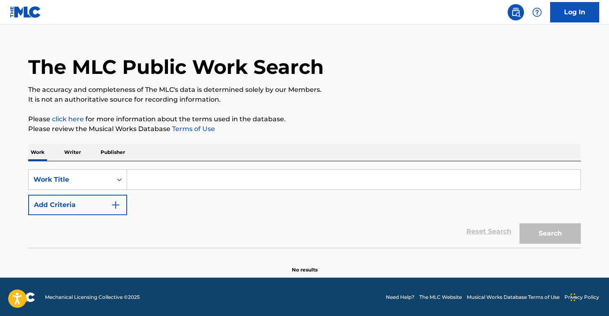
scroll to position [13, 0]
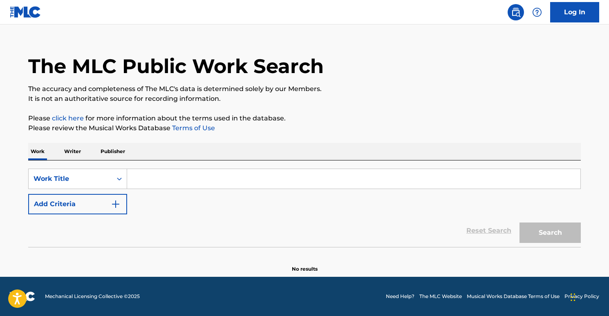
click at [174, 180] on input "Search Form" at bounding box center [353, 179] width 453 height 20
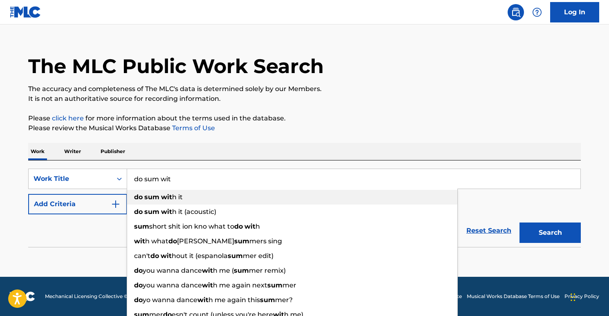
click at [180, 198] on span "h it" at bounding box center [177, 197] width 11 height 8
type input "do sum with it"
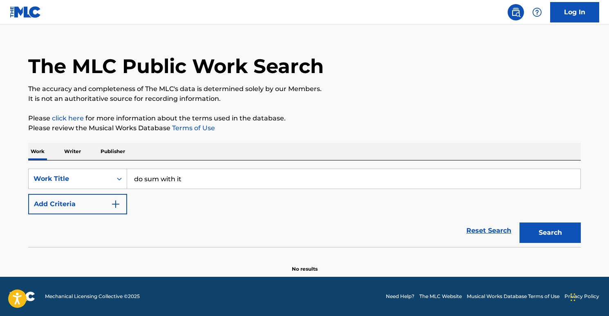
click at [537, 229] on button "Search" at bounding box center [549, 233] width 61 height 20
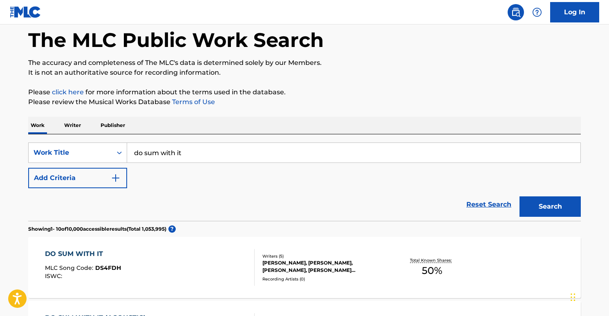
scroll to position [40, 0]
click at [101, 255] on div "DO SUM WITH IT" at bounding box center [83, 254] width 76 height 10
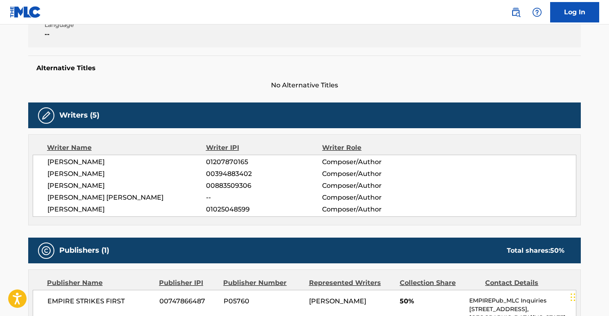
scroll to position [182, 0]
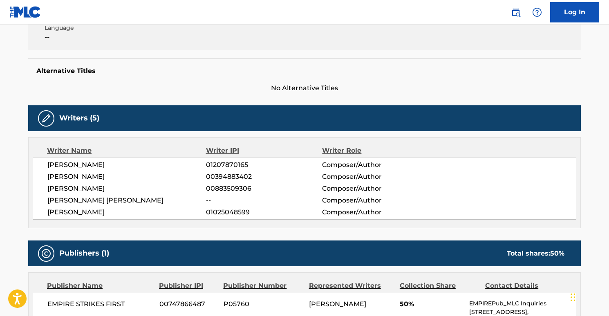
scroll to position [40, 0]
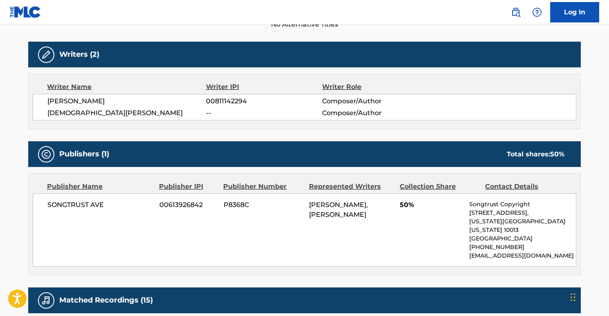
scroll to position [329, 0]
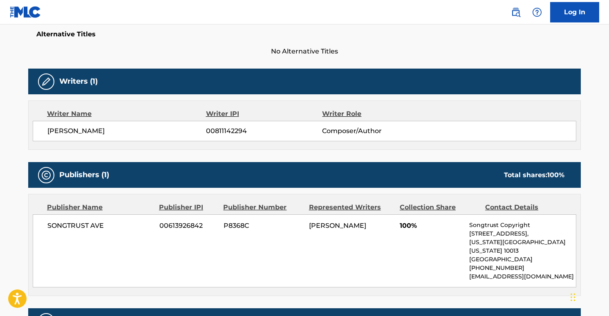
scroll to position [323, 0]
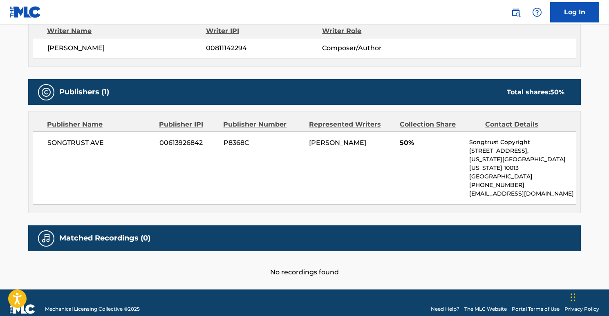
scroll to position [306, 0]
